Goal: Transaction & Acquisition: Purchase product/service

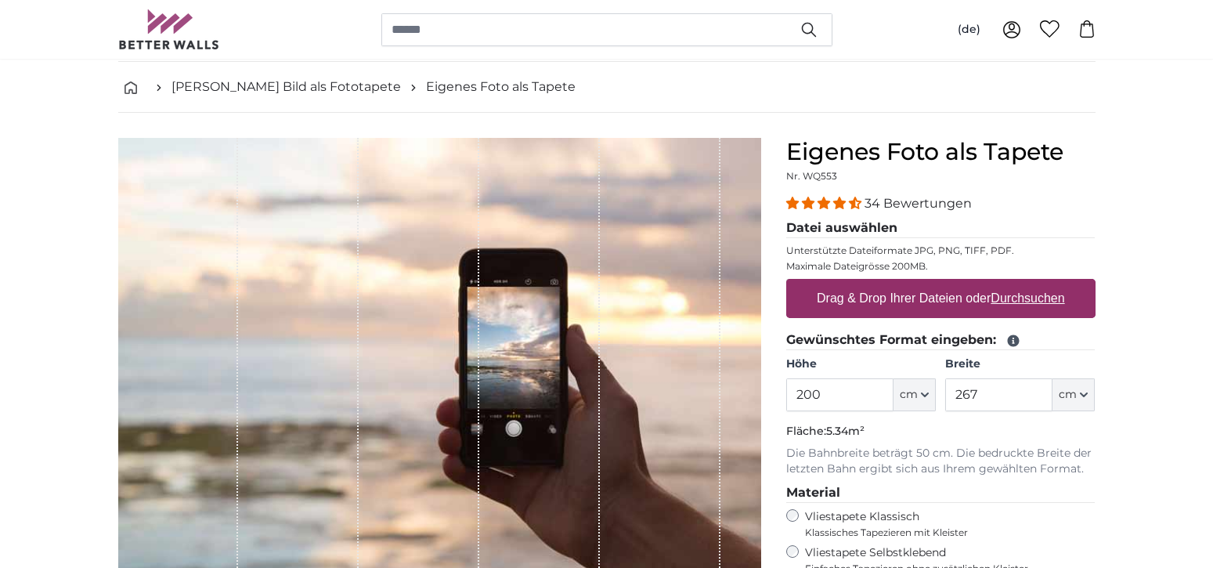
scroll to position [157, 0]
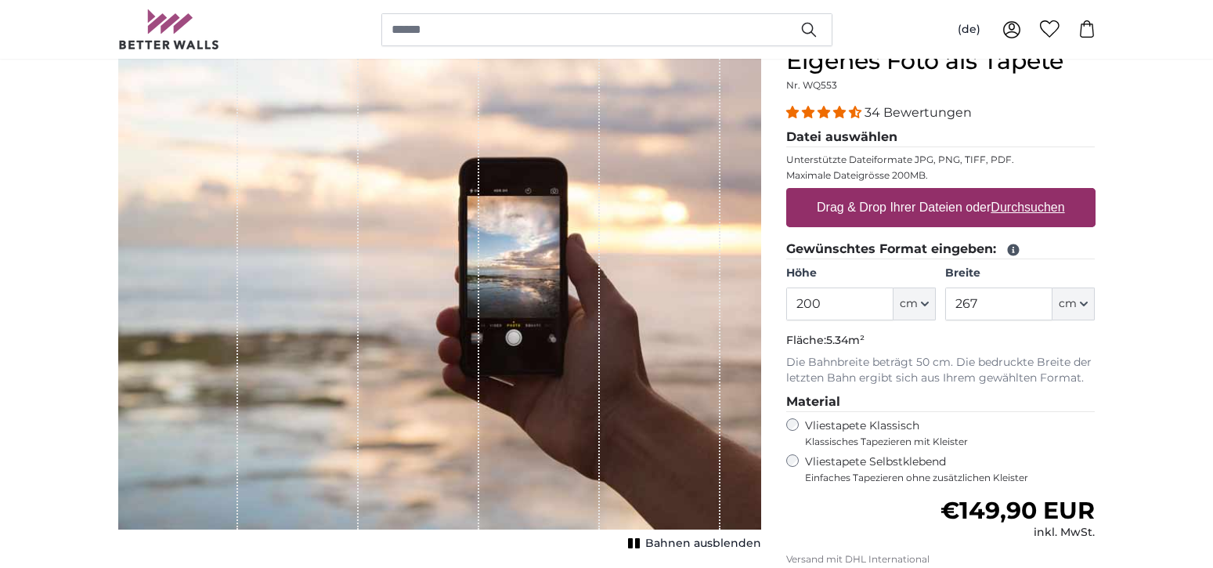
click at [1027, 210] on u "Durchsuchen" at bounding box center [1028, 206] width 74 height 13
click at [1027, 193] on input "Drag & Drop Ihrer Dateien oder Durchsuchen" at bounding box center [940, 190] width 309 height 5
type input "**********"
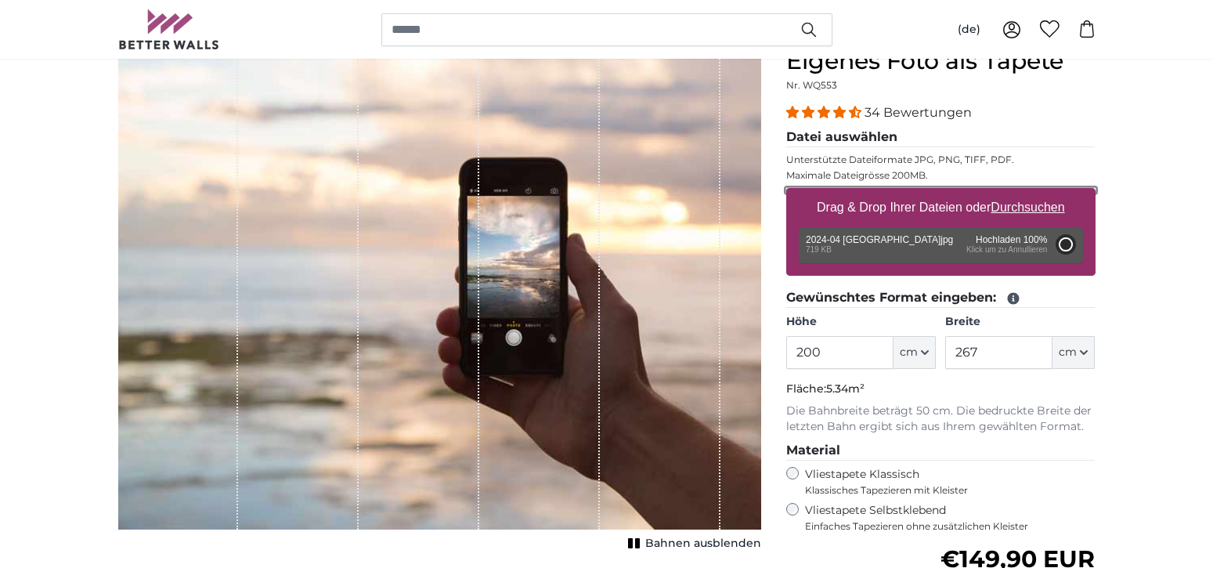
type input "71"
type input "70.3"
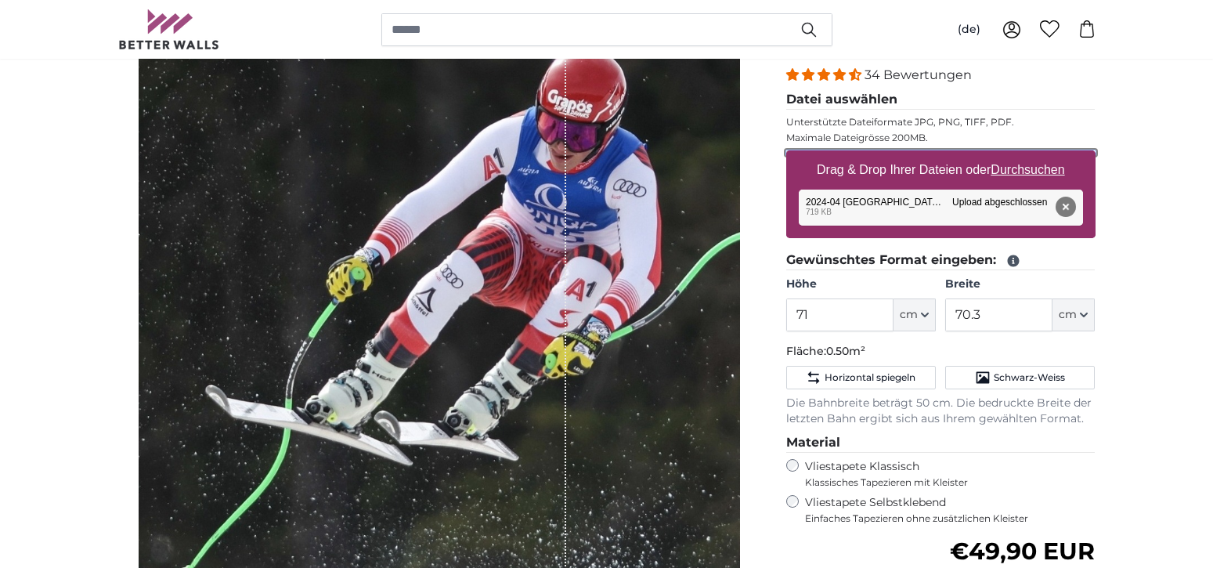
scroll to position [157, 0]
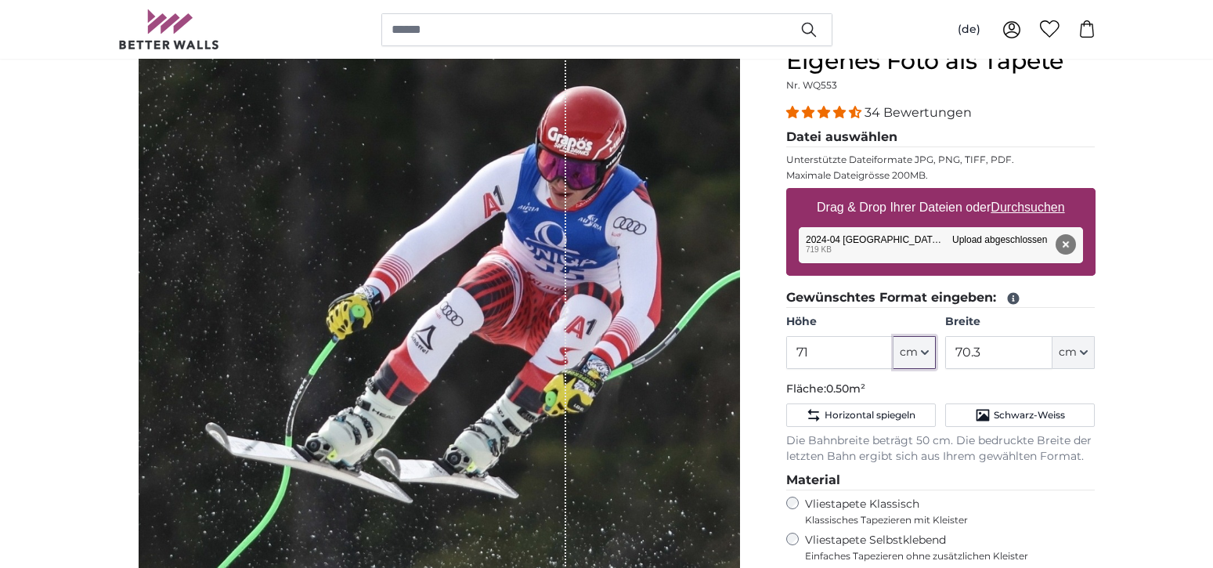
click at [917, 356] on span "cm" at bounding box center [909, 353] width 18 height 16
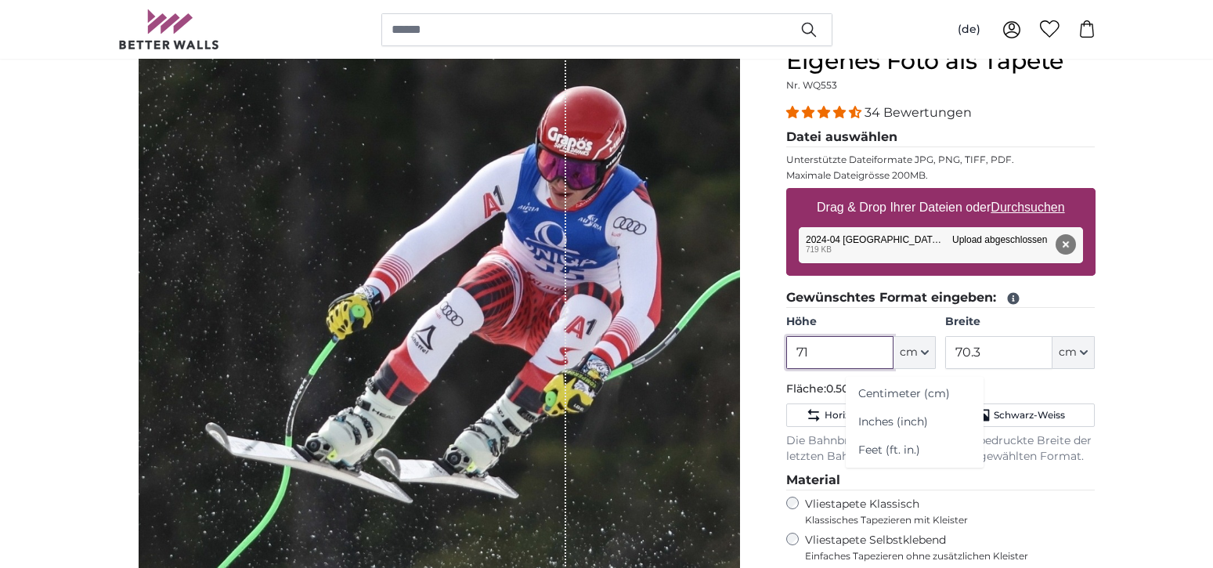
click at [829, 358] on input "71" at bounding box center [839, 352] width 107 height 33
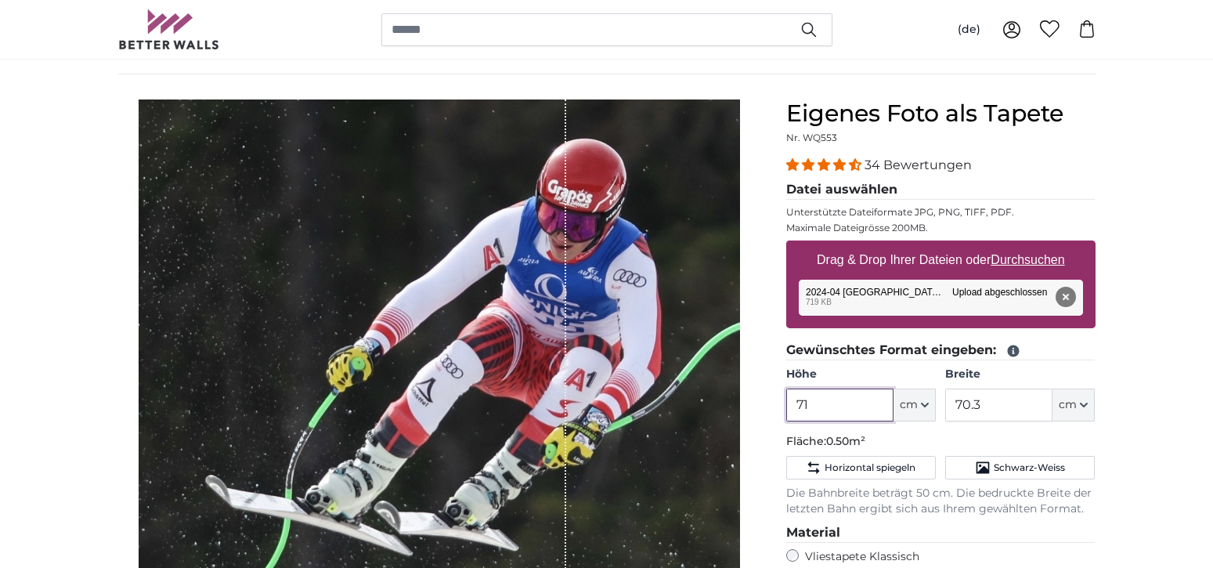
scroll to position [78, 0]
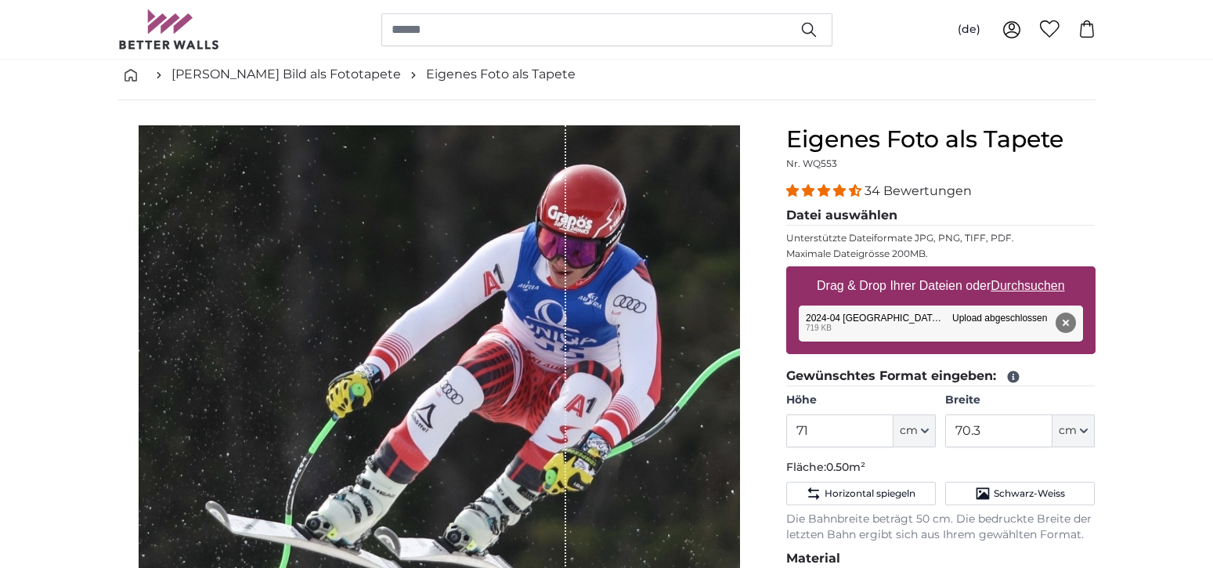
click at [1018, 282] on u "Durchsuchen" at bounding box center [1028, 285] width 74 height 13
click at [1018, 271] on input "Drag & Drop Ihrer Dateien oder Durchsuchen" at bounding box center [940, 268] width 309 height 5
type input "**********"
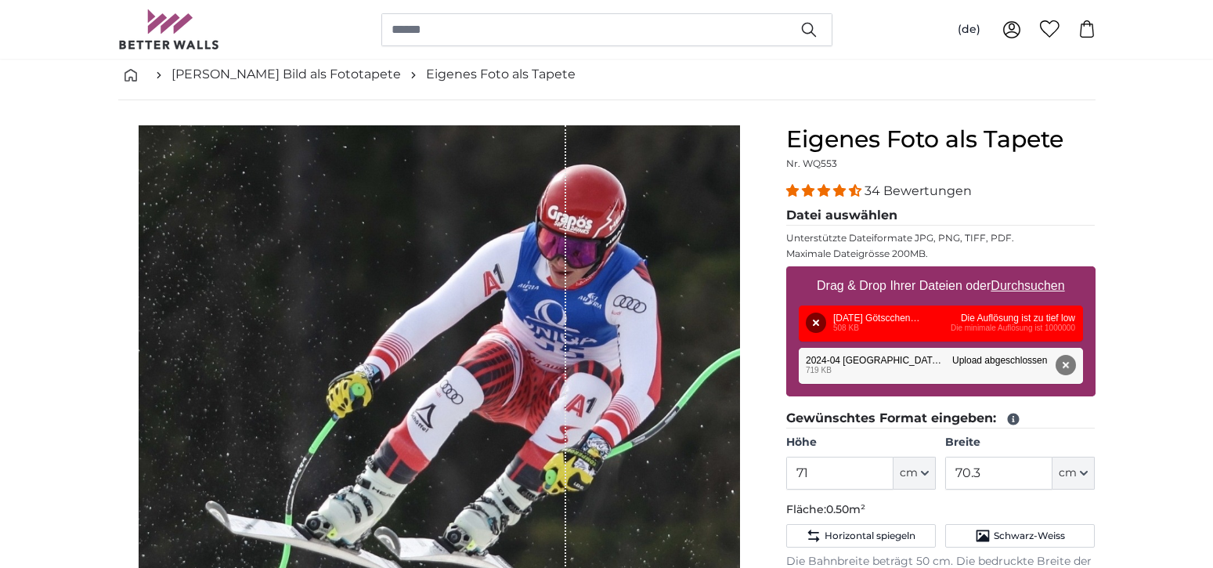
click at [1046, 285] on u "Durchsuchen" at bounding box center [1028, 285] width 74 height 13
click at [1046, 271] on input "Drag & Drop Ihrer Dateien oder Durchsuchen" at bounding box center [940, 268] width 309 height 5
click at [813, 325] on button "Entfernen" at bounding box center [816, 322] width 20 height 20
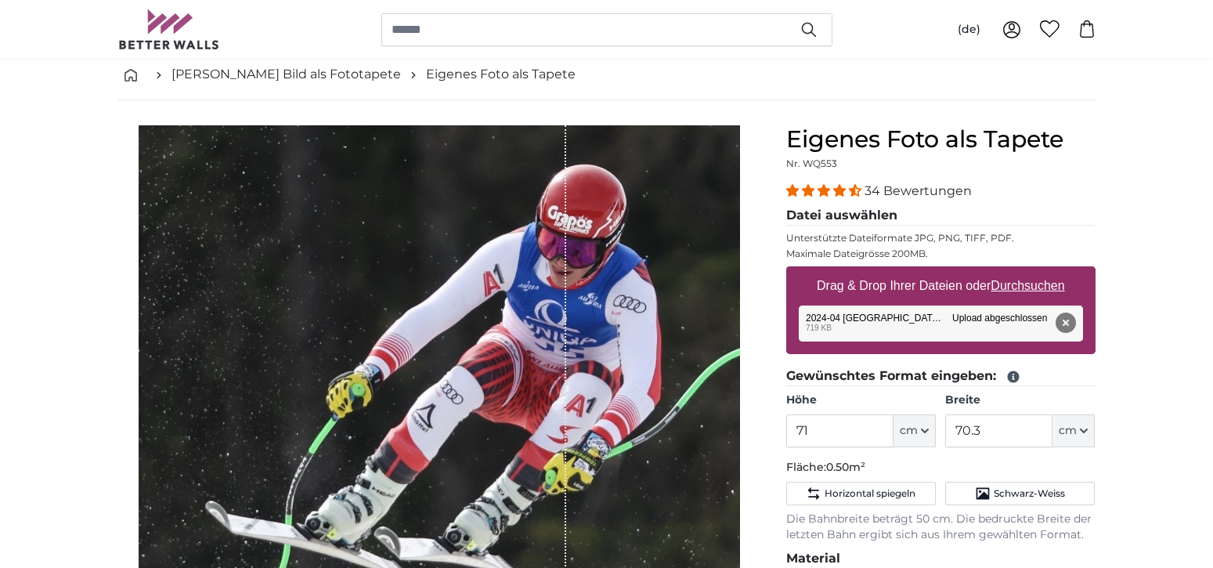
click at [1025, 283] on u "Durchsuchen" at bounding box center [1028, 285] width 74 height 13
click at [1025, 271] on input "Drag & Drop Ihrer Dateien oder Durchsuchen" at bounding box center [940, 268] width 309 height 5
type input "**********"
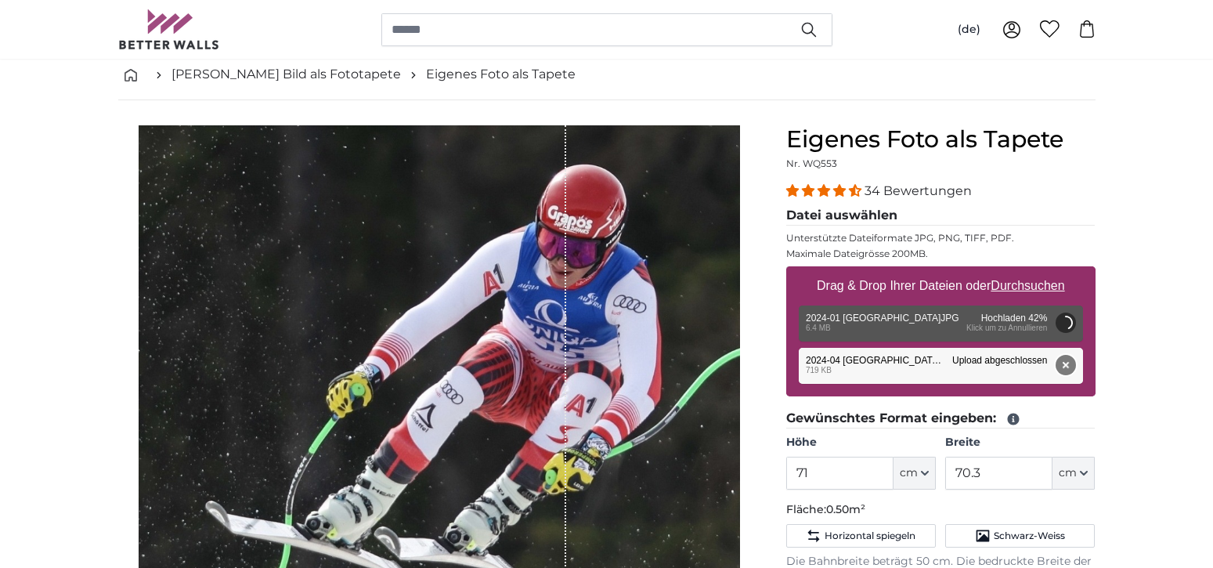
click at [1070, 366] on button "Entfernen" at bounding box center [1065, 365] width 20 height 20
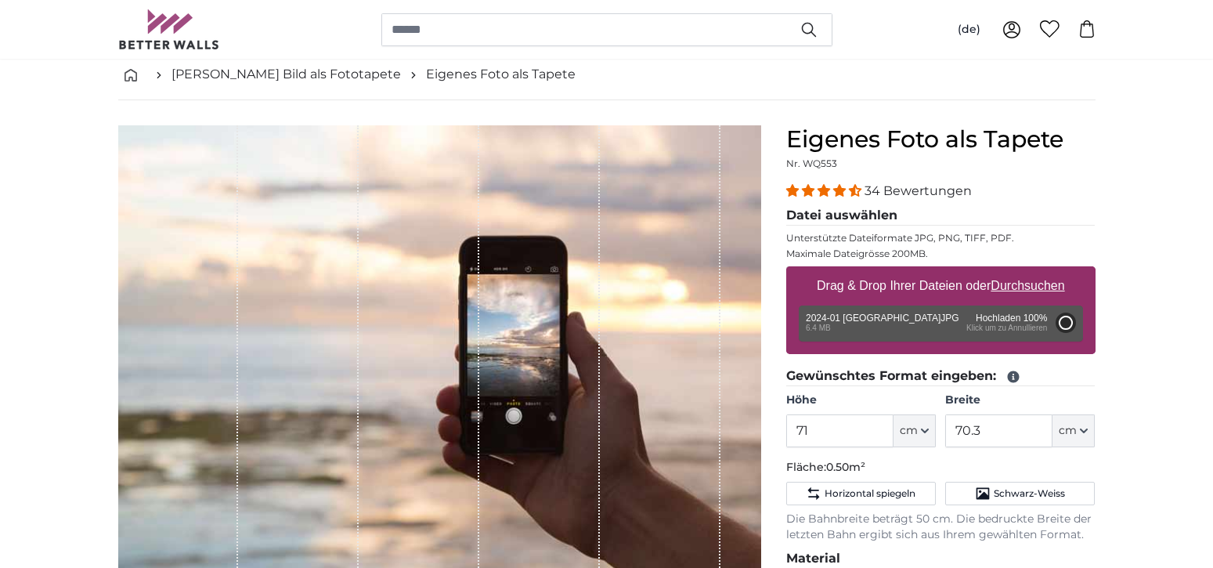
type input "200"
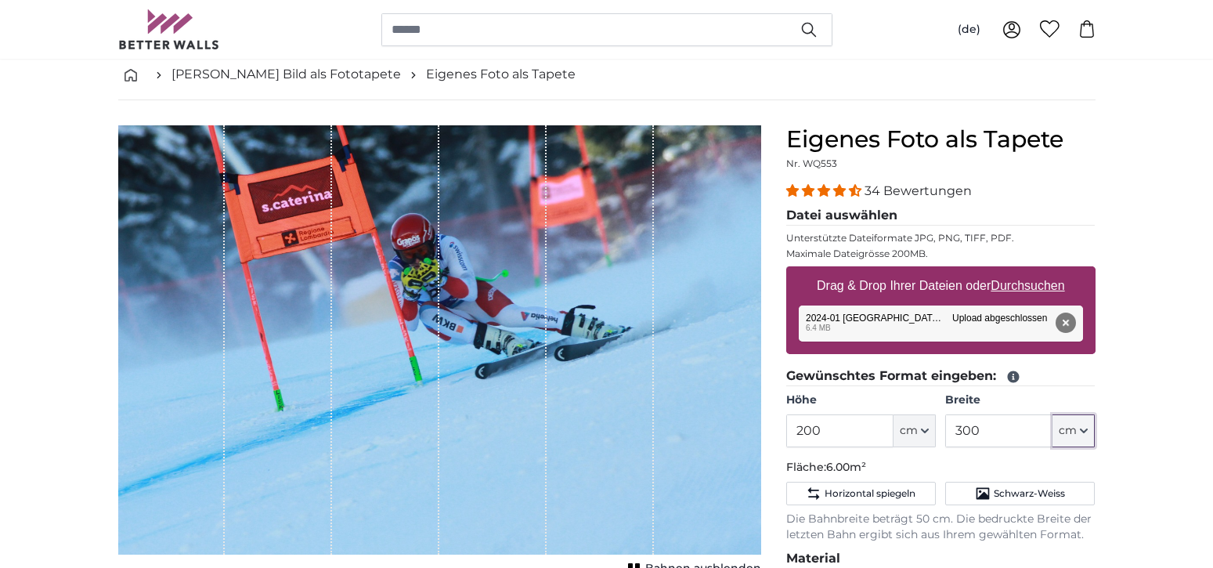
click at [1078, 437] on button "cm" at bounding box center [1073, 430] width 42 height 33
drag, startPoint x: 983, startPoint y: 432, endPoint x: 940, endPoint y: 435, distance: 42.4
click at [940, 435] on div "Höhe 200 ft cm Centimeter (cm) Inches (inch) Feet (ft. in.) Breite 300 ft cm Ce…" at bounding box center [940, 419] width 309 height 55
click at [221, 129] on div "1 of 1" at bounding box center [171, 339] width 107 height 429
click at [222, 127] on div "1 of 1" at bounding box center [171, 339] width 107 height 429
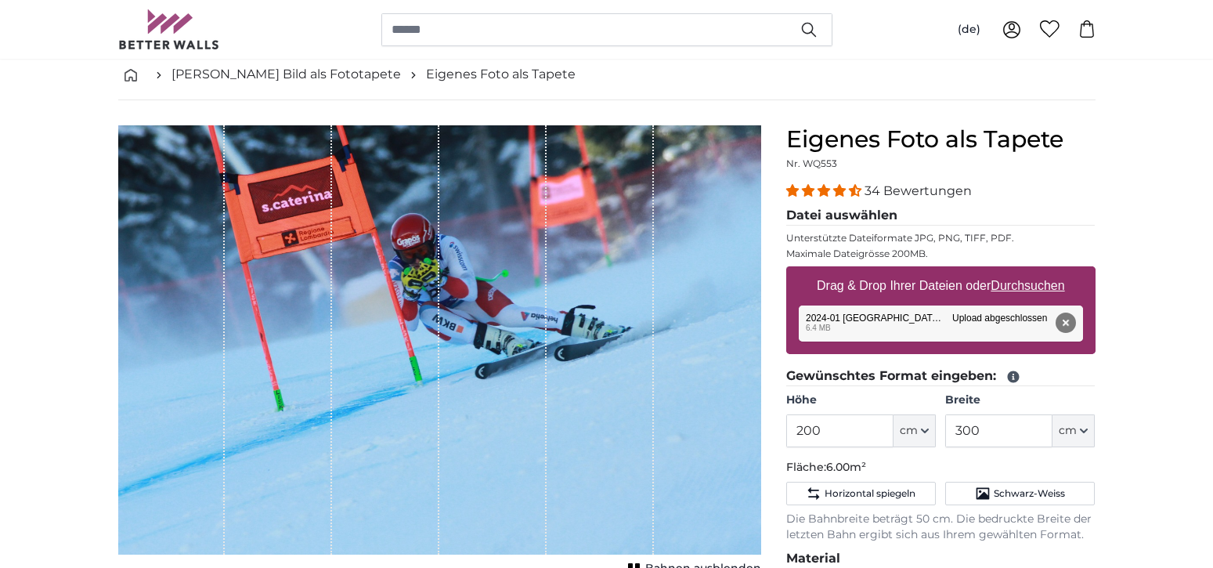
click at [222, 127] on div "1 of 1" at bounding box center [171, 339] width 107 height 429
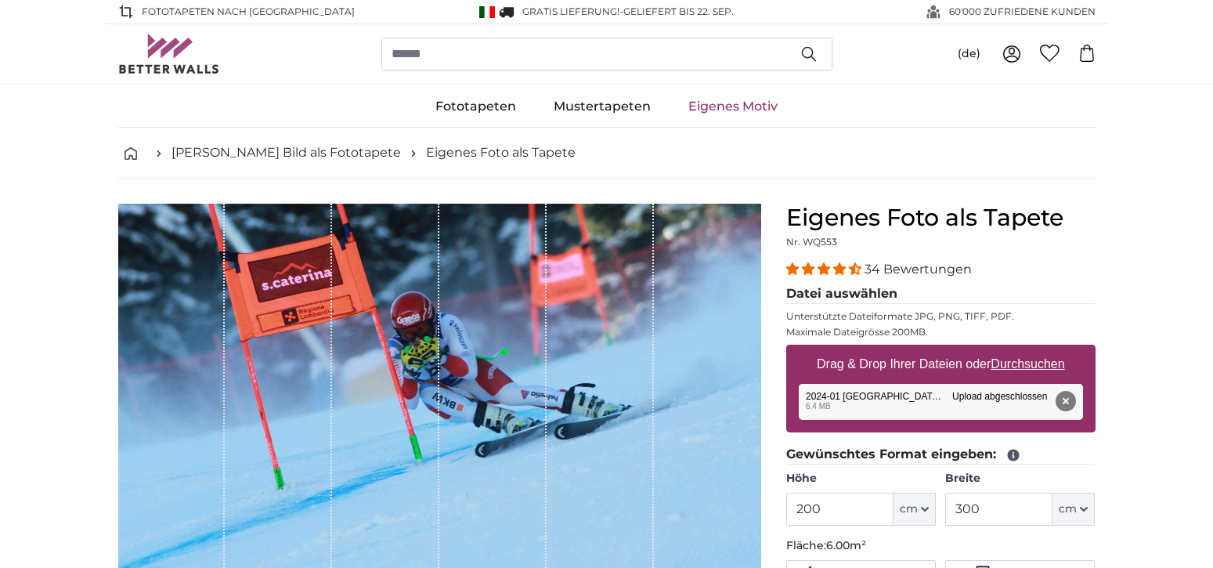
scroll to position [157, 0]
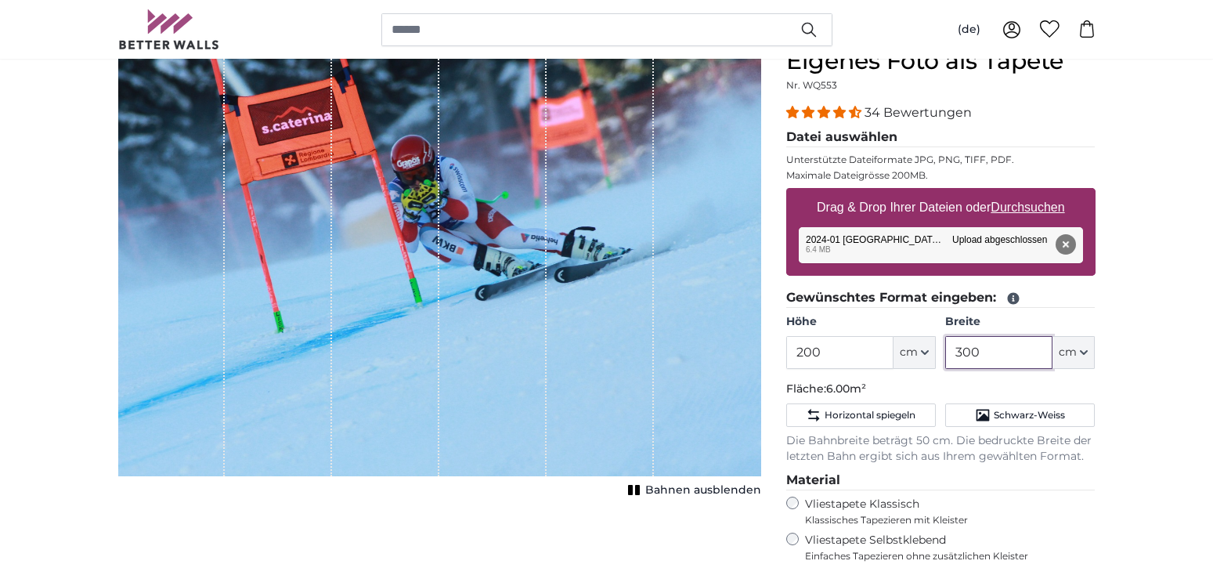
click at [980, 363] on input "300" at bounding box center [998, 352] width 107 height 33
drag, startPoint x: 994, startPoint y: 351, endPoint x: 946, endPoint y: 351, distance: 47.8
click at [946, 351] on input "300" at bounding box center [998, 352] width 107 height 33
type input "250"
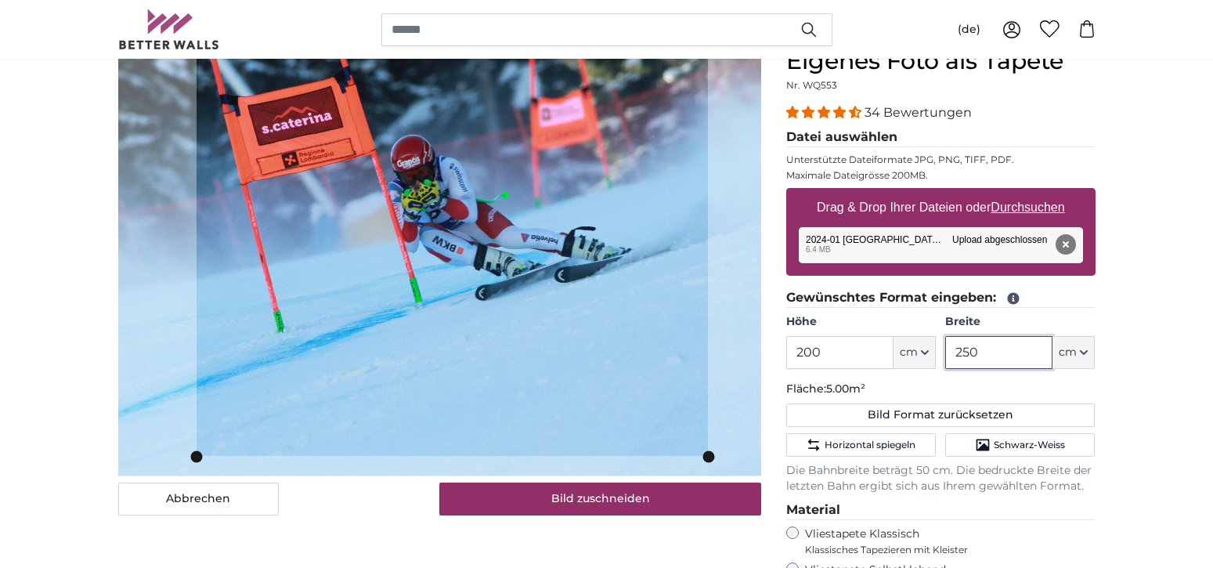
click at [197, 489] on div "Abbrechen Bild zuschneiden" at bounding box center [439, 281] width 643 height 468
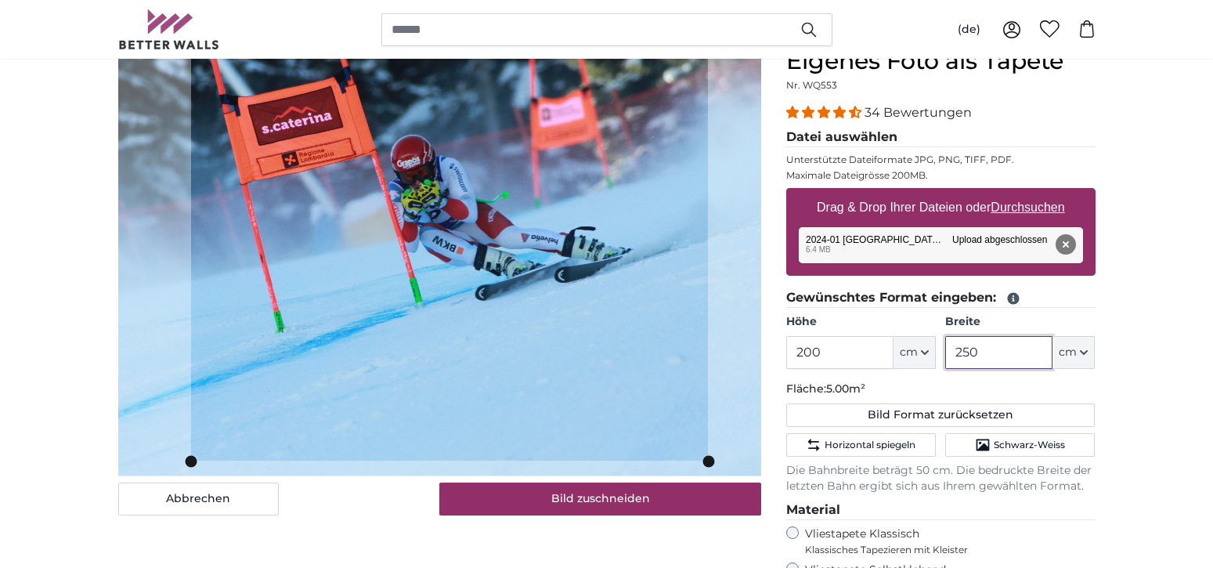
click at [192, 492] on div "Abbrechen Bild zuschneiden" at bounding box center [439, 281] width 643 height 468
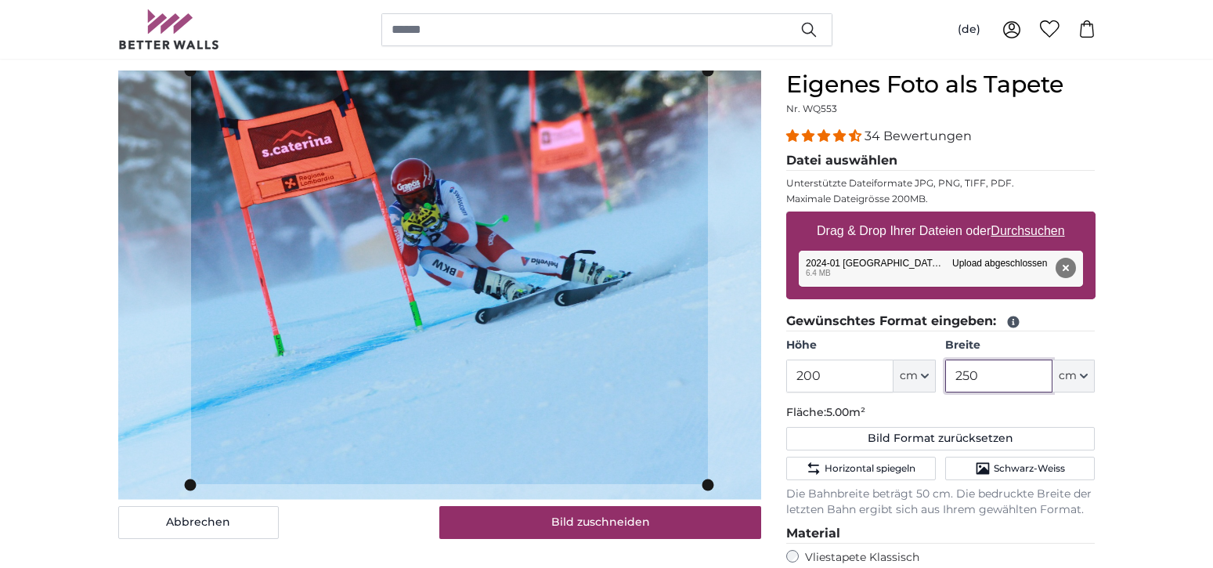
scroll to position [157, 0]
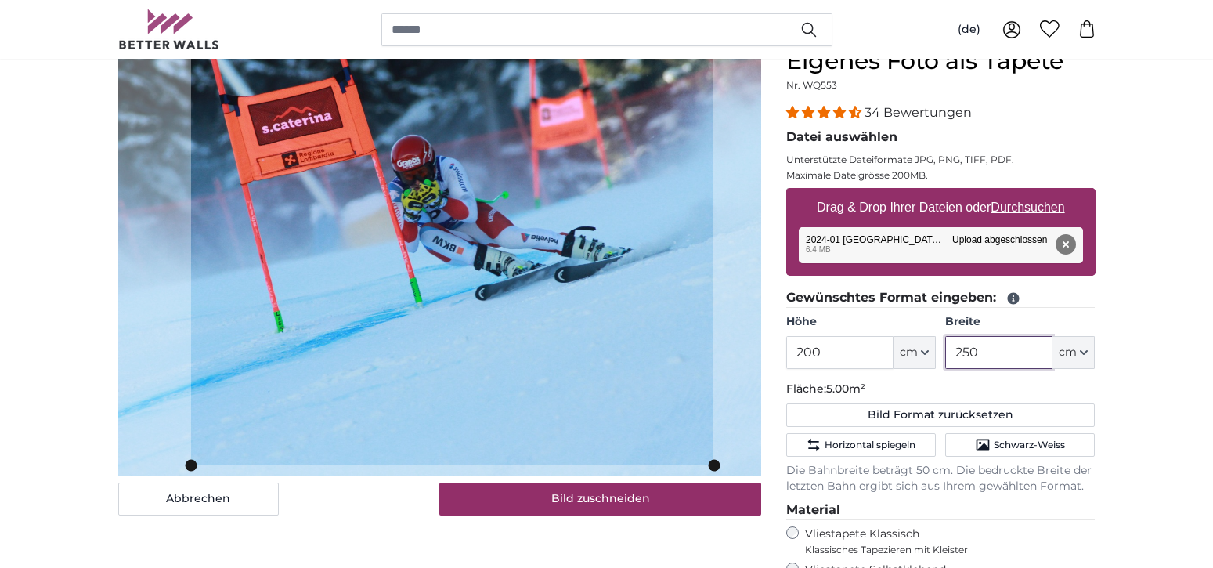
click at [714, 485] on div "Abbrechen Bild zuschneiden" at bounding box center [439, 281] width 643 height 468
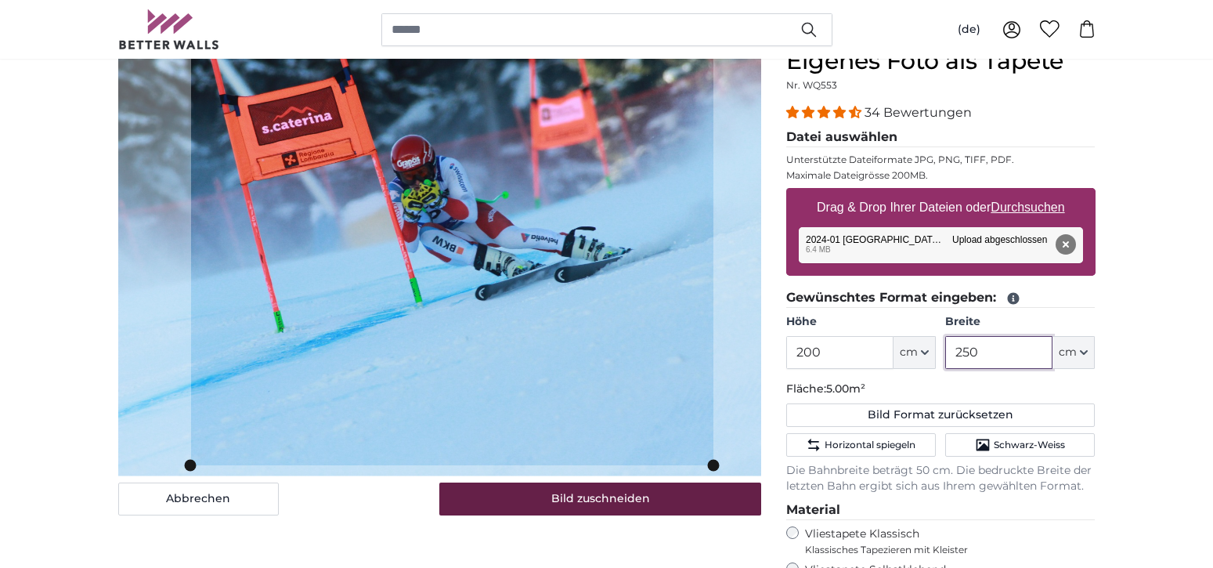
scroll to position [78, 0]
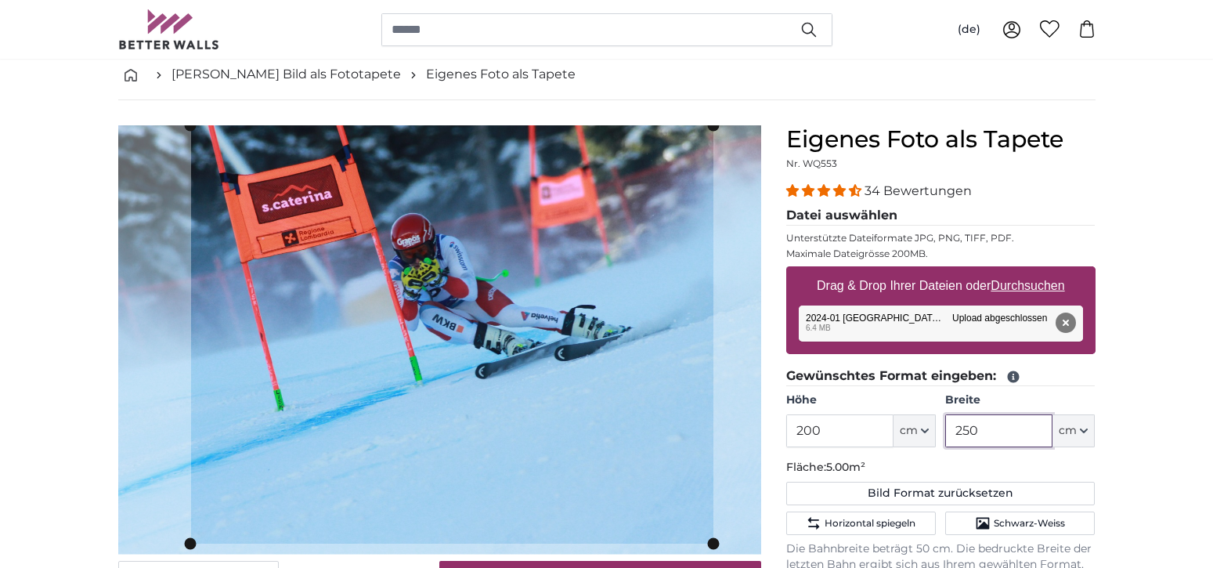
type input "250"
click at [1002, 284] on u "Durchsuchen" at bounding box center [1028, 285] width 74 height 13
click at [1002, 271] on input "Drag & Drop Ihrer Dateien oder Durchsuchen" at bounding box center [940, 268] width 309 height 5
type input "**********"
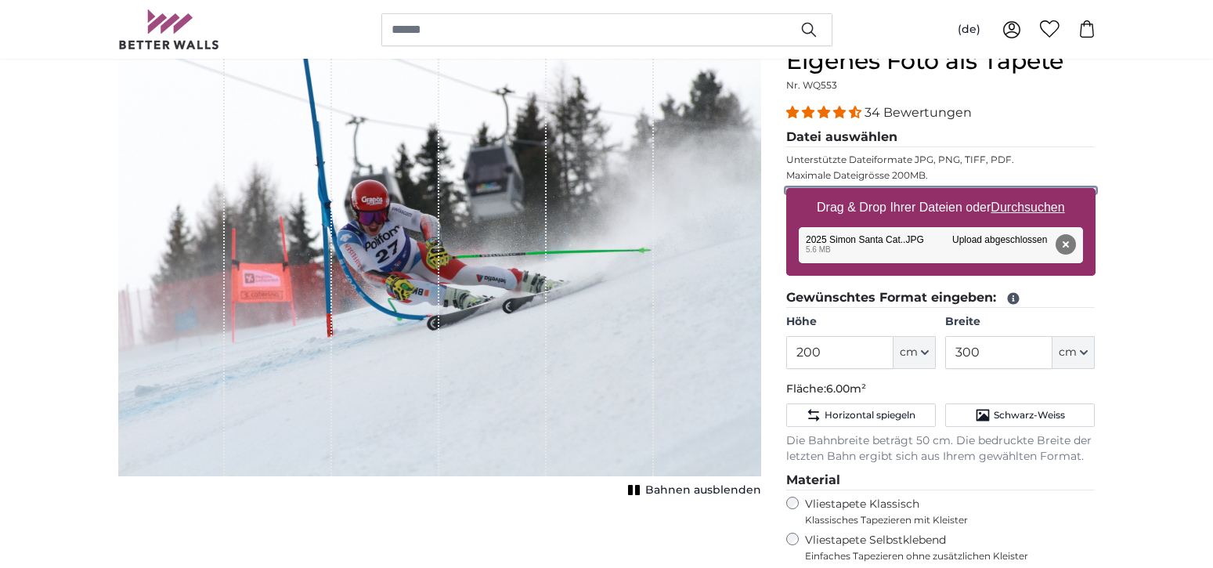
scroll to position [78, 0]
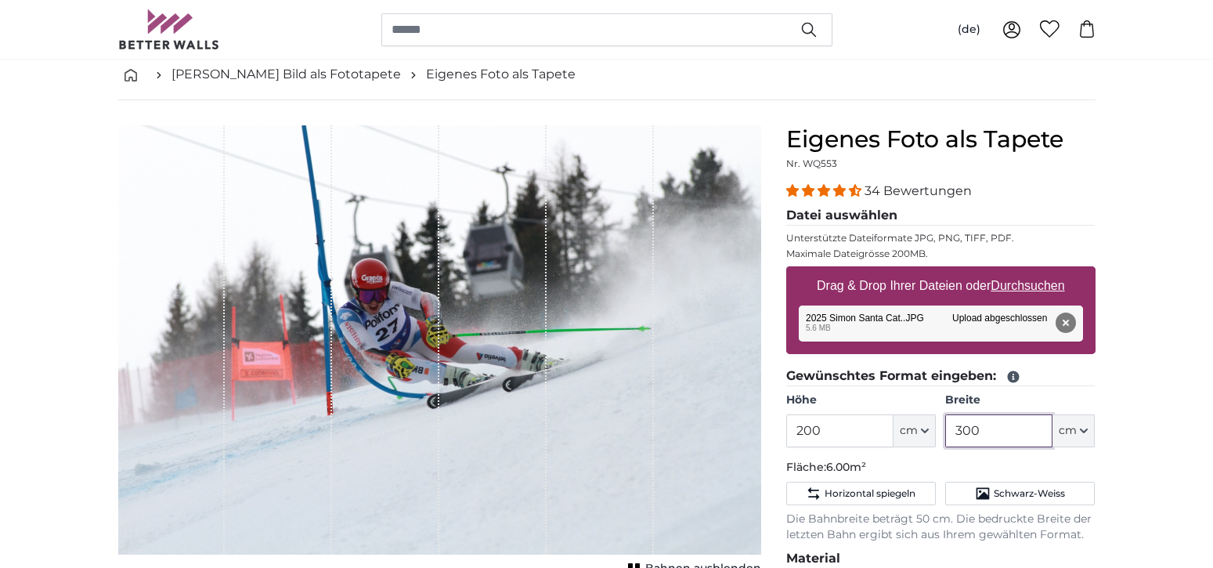
drag, startPoint x: 984, startPoint y: 435, endPoint x: 924, endPoint y: 433, distance: 59.5
click at [933, 438] on div "Höhe 200 ft cm Centimeter (cm) Inches (inch) Feet (ft. in.) Breite 300 ft cm Ce…" at bounding box center [940, 419] width 309 height 55
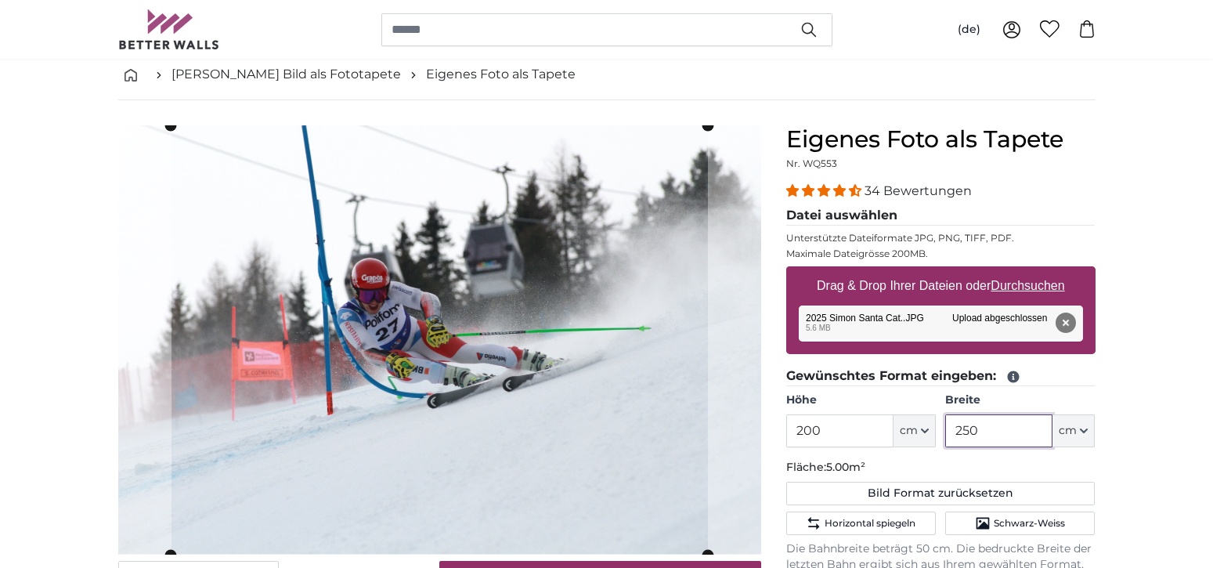
type input "250"
click at [831, 443] on input "200" at bounding box center [839, 430] width 107 height 33
drag, startPoint x: 830, startPoint y: 434, endPoint x: 775, endPoint y: 437, distance: 54.9
click at [775, 437] on div "Eigenes Foto als Tapete Nr. WQ553 34 Bewertungen Datei auswählen Unterstützte D…" at bounding box center [941, 532] width 334 height 814
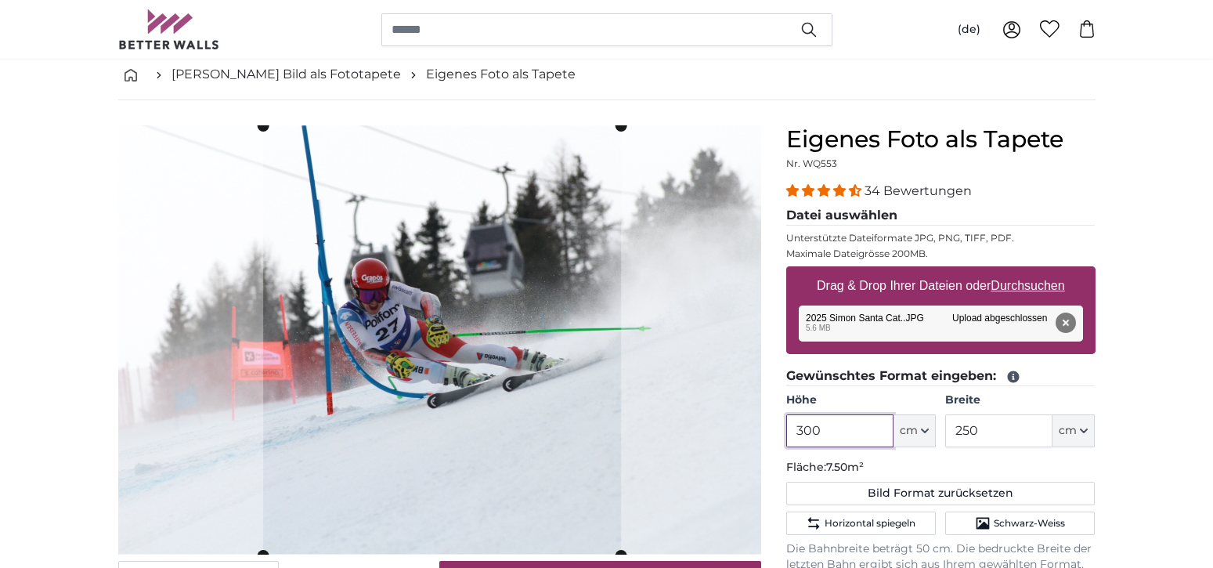
click at [493, 459] on cropper-handle at bounding box center [442, 340] width 358 height 429
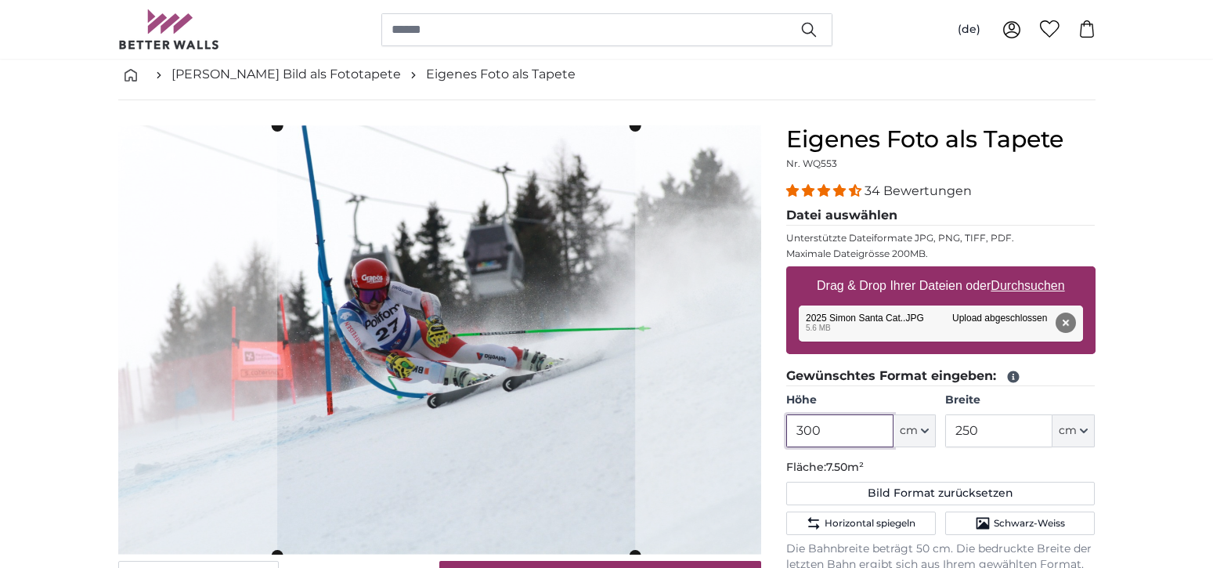
click at [574, 463] on cropper-handle at bounding box center [456, 340] width 358 height 429
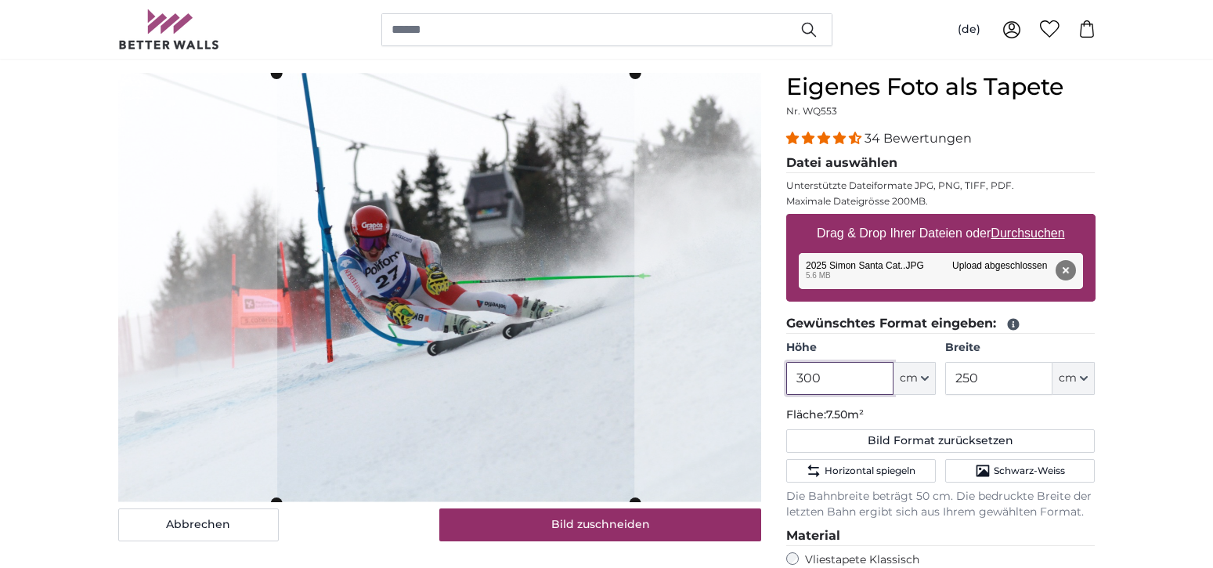
scroll to position [157, 0]
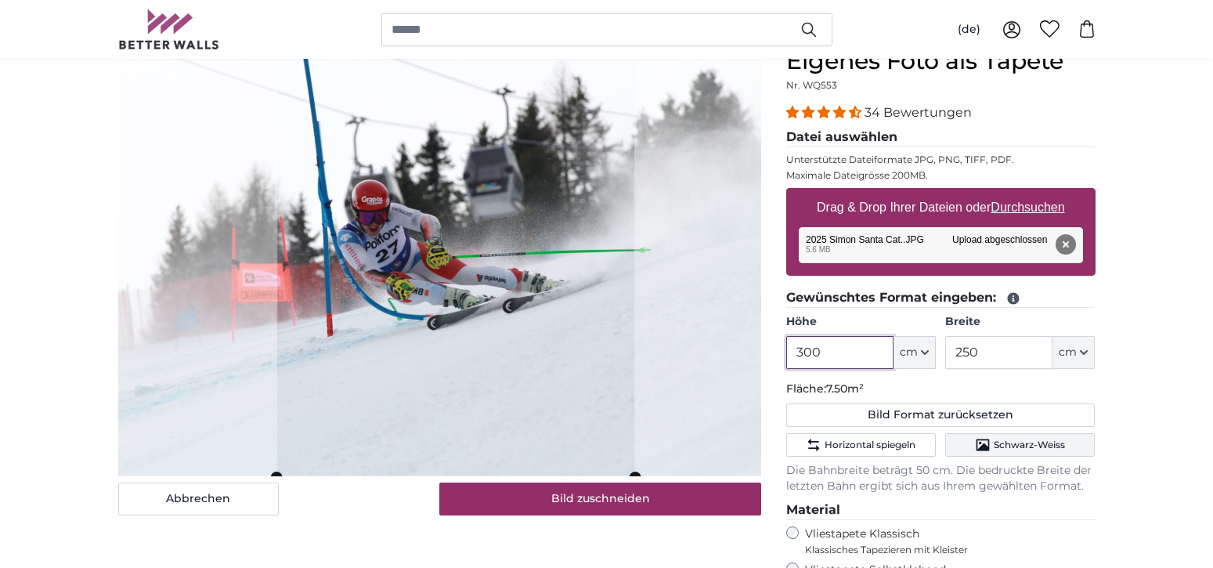
type input "300"
click at [1055, 446] on span "Schwarz-Weiss" at bounding box center [1029, 445] width 71 height 13
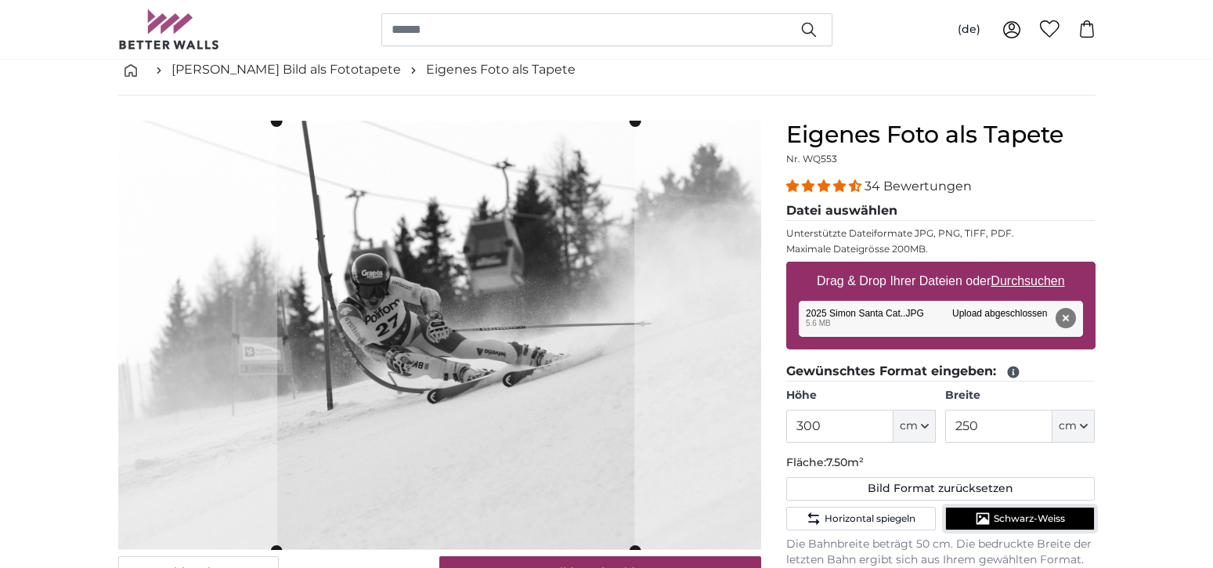
scroll to position [0, 0]
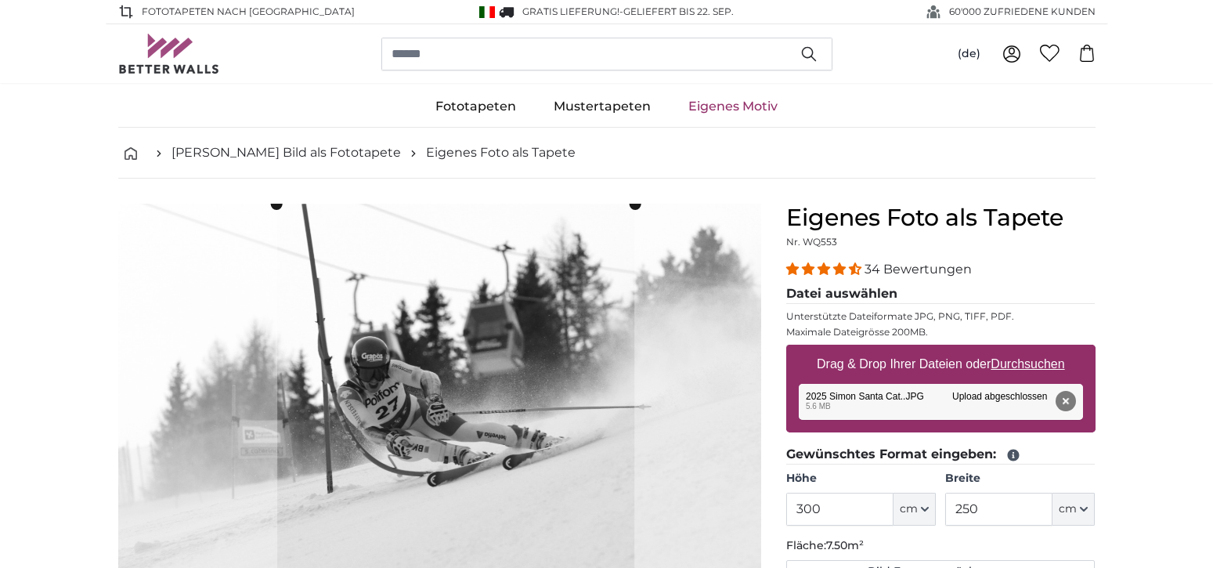
click at [1020, 370] on u "Durchsuchen" at bounding box center [1028, 363] width 74 height 13
click at [1020, 349] on input "Drag & Drop Ihrer Dateien oder Durchsuchen" at bounding box center [940, 347] width 309 height 5
type input "**********"
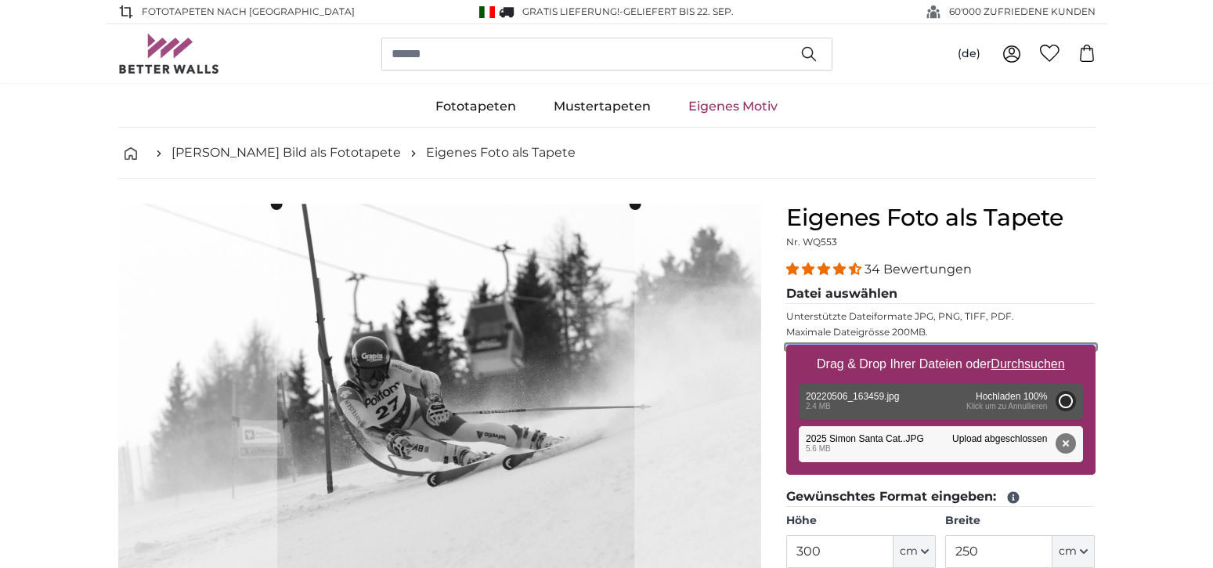
type input "200"
type input "112"
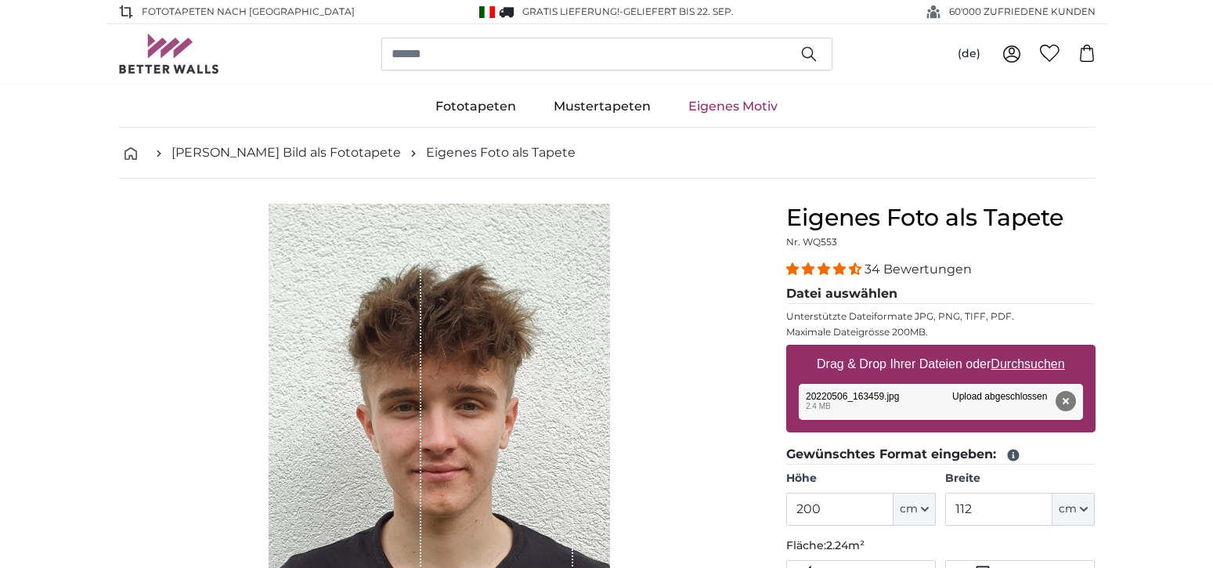
click at [1067, 400] on button "Entfernen" at bounding box center [1065, 401] width 20 height 20
